Goal: Complete application form

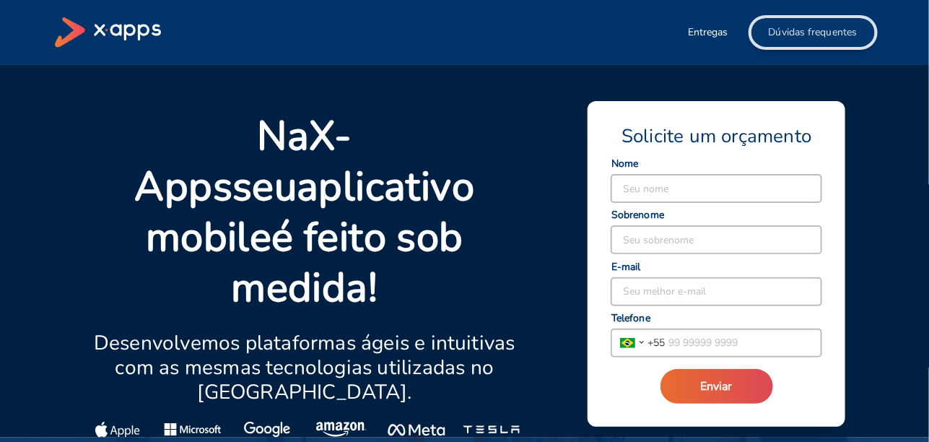
click at [784, 39] on span "Dúvidas frequentes" at bounding box center [813, 32] width 89 height 14
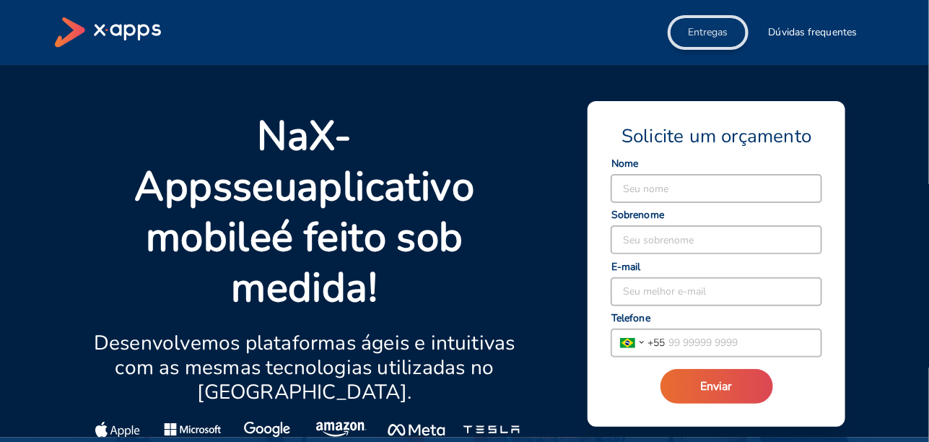
click at [700, 26] on span "Entregas" at bounding box center [708, 32] width 40 height 14
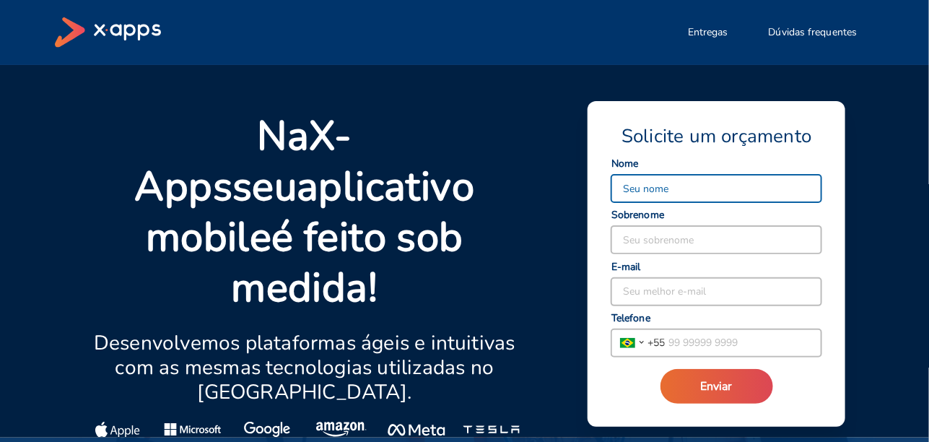
click at [672, 192] on input at bounding box center [717, 188] width 210 height 27
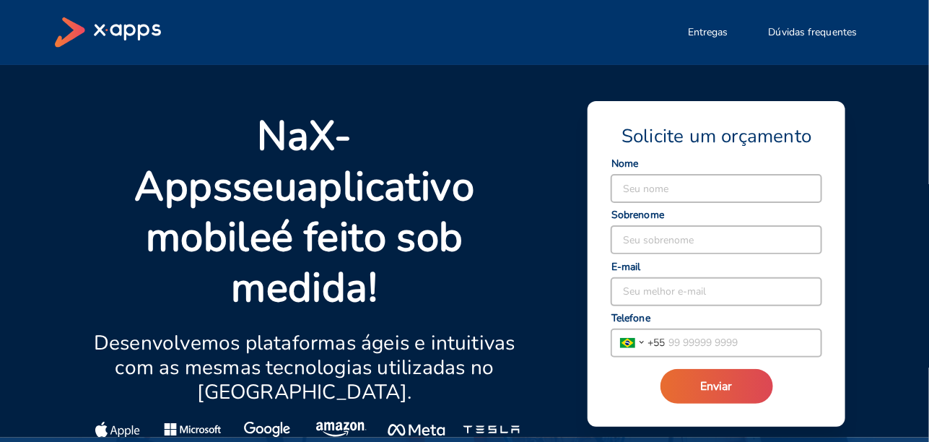
click at [604, 307] on div "Solicite um orçamento Seu nome Seu sobrenome Seu melhor e-mail [GEOGRAPHIC_DATA…" at bounding box center [717, 264] width 258 height 326
click at [682, 196] on input at bounding box center [717, 188] width 210 height 27
drag, startPoint x: 643, startPoint y: 207, endPoint x: 644, endPoint y: 197, distance: 10.1
click at [643, 197] on div "Seu nome Seu sobrenome Seu melhor e-mail [GEOGRAPHIC_DATA] [GEOGRAPHIC_DATA] [G…" at bounding box center [717, 258] width 212 height 197
click at [644, 197] on input at bounding box center [717, 188] width 210 height 27
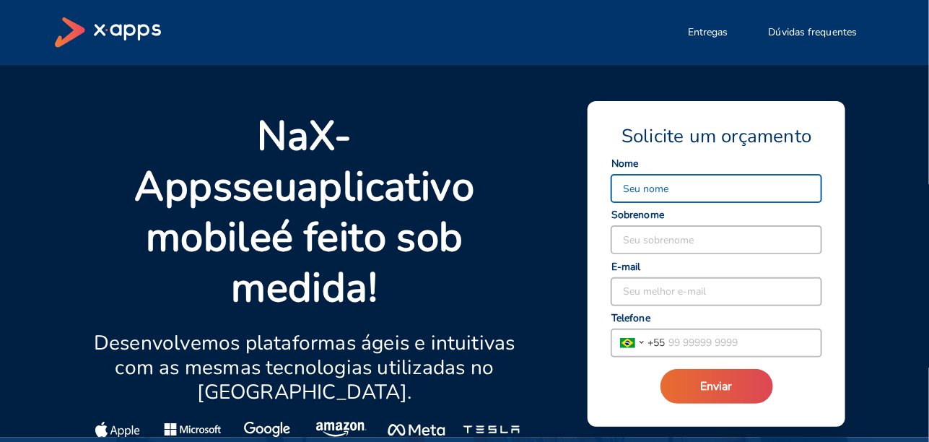
click at [717, 194] on input at bounding box center [717, 188] width 210 height 27
click at [716, 188] on input at bounding box center [717, 188] width 210 height 27
type input "V"
type input "VICTOR"
type input "TUCILLO"
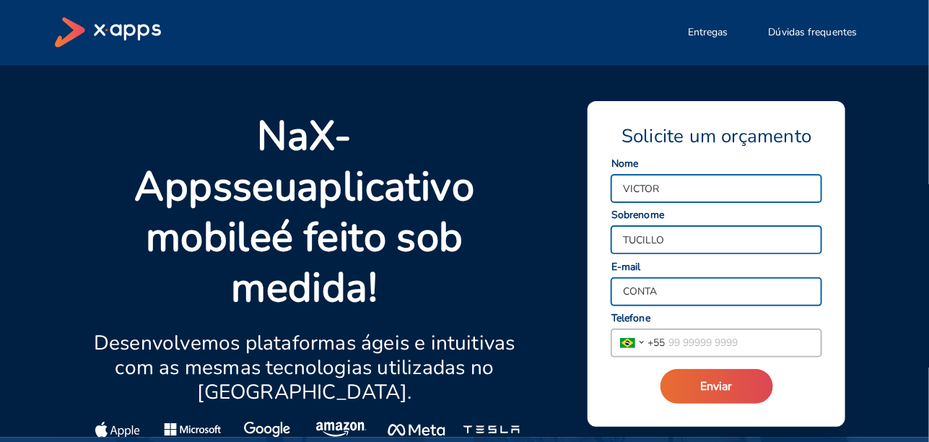
type input "[EMAIL_ADDRESS][DOMAIN_NAME]"
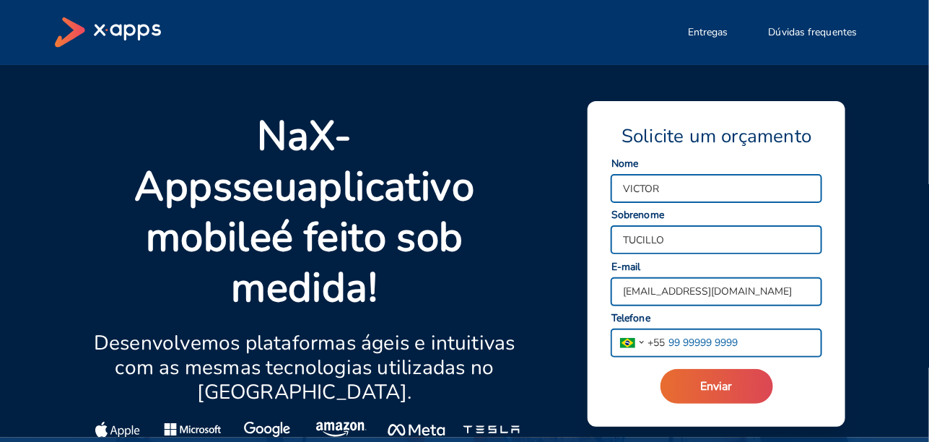
click at [682, 344] on input "tel" at bounding box center [743, 342] width 157 height 27
type input "[PHONE_NUMBER]"
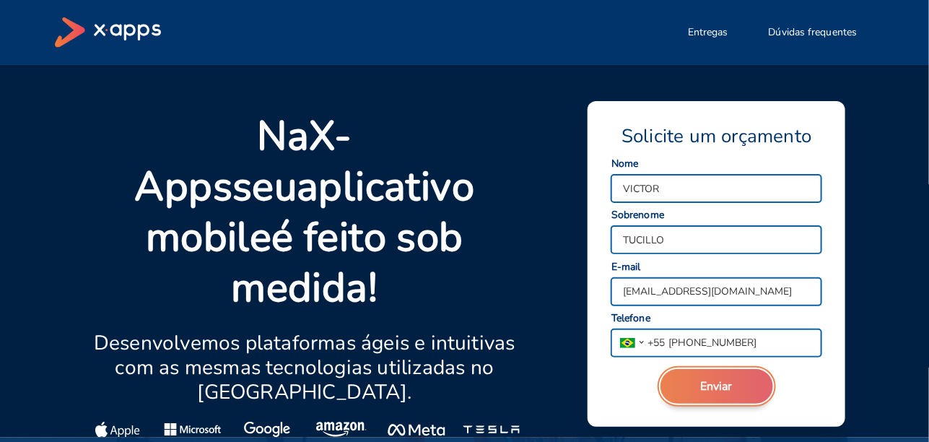
click at [691, 391] on button "Enviar" at bounding box center [717, 386] width 113 height 35
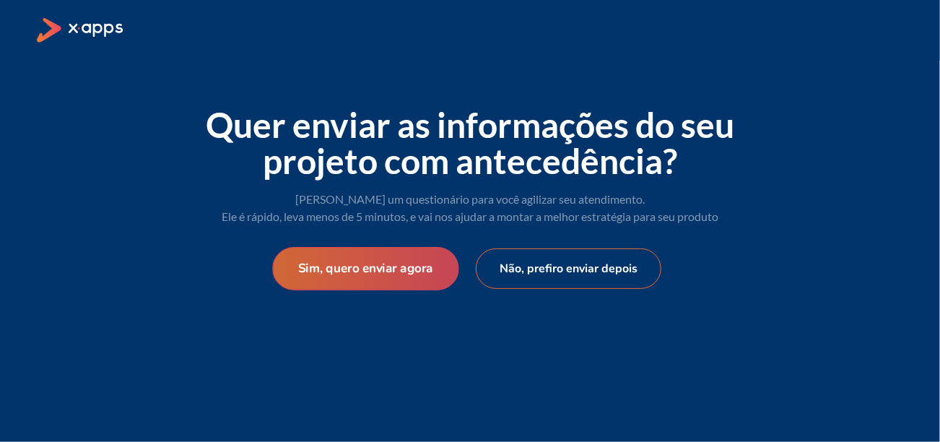
click at [434, 269] on button "Sim, quero enviar agora" at bounding box center [365, 268] width 186 height 43
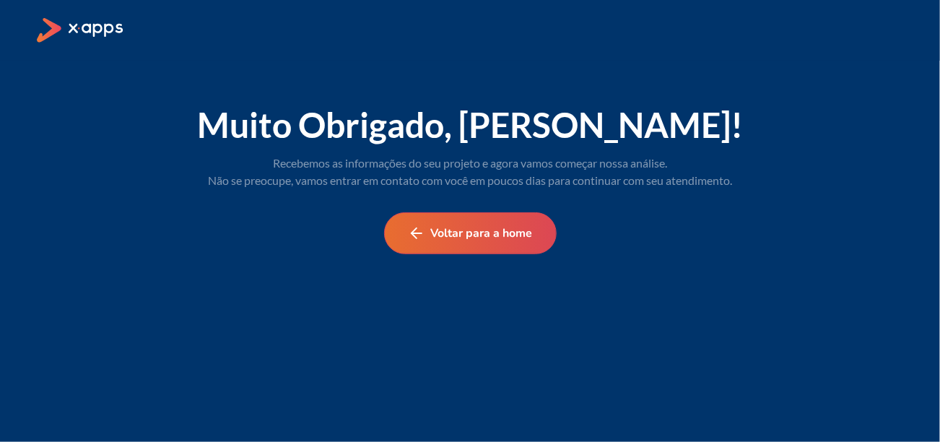
click at [538, 181] on span "Recebemos as informações do seu projeto e agora vamos começar nossa análise. Nã…" at bounding box center [470, 171] width 524 height 31
click at [579, 202] on div "Voltar para a home" at bounding box center [470, 233] width 555 height 88
